Goal: Information Seeking & Learning: Learn about a topic

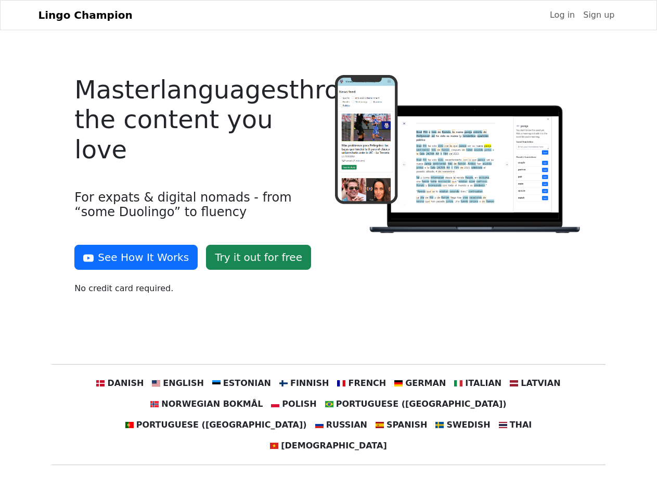
click at [329, 250] on div at bounding box center [459, 189] width 260 height 228
click at [132, 257] on button "See How It Works" at bounding box center [135, 257] width 123 height 25
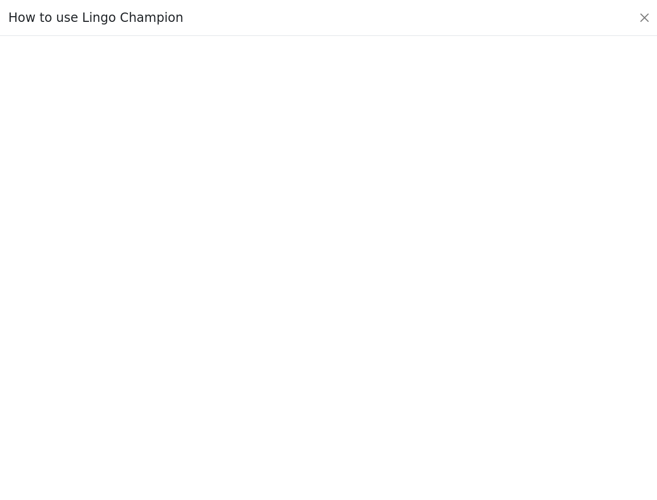
click at [191, 383] on div at bounding box center [328, 267] width 609 height 360
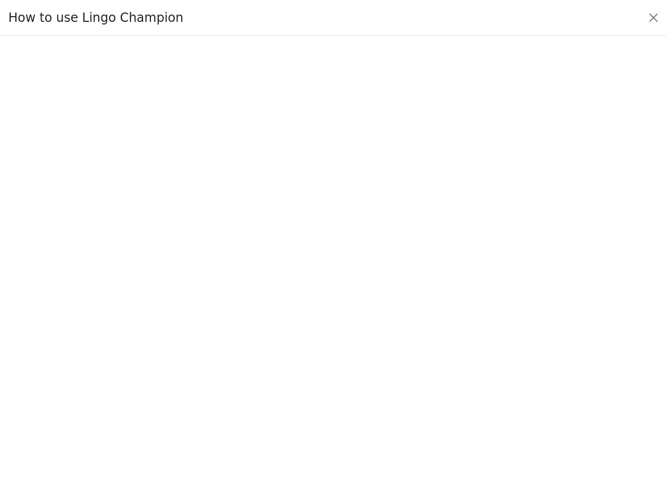
click at [248, 383] on div at bounding box center [332, 267] width 617 height 365
click at [306, 383] on div at bounding box center [332, 267] width 617 height 365
click at [358, 383] on div at bounding box center [332, 267] width 617 height 365
click at [411, 383] on div at bounding box center [332, 267] width 617 height 365
click at [464, 383] on div at bounding box center [332, 267] width 617 height 365
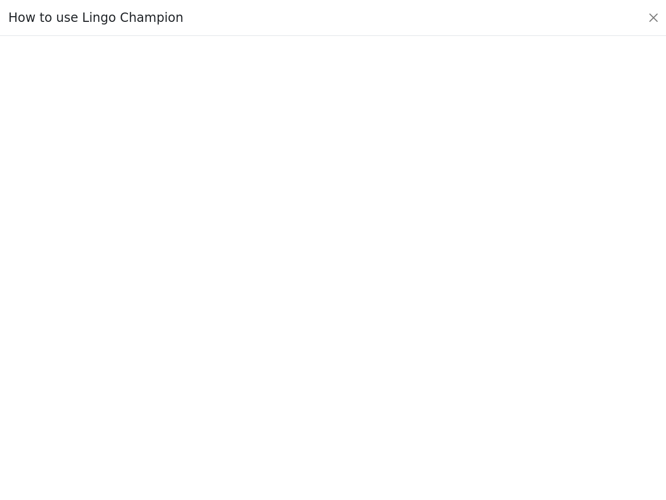
click at [517, 383] on div at bounding box center [332, 267] width 617 height 365
